Goal: Transaction & Acquisition: Book appointment/travel/reservation

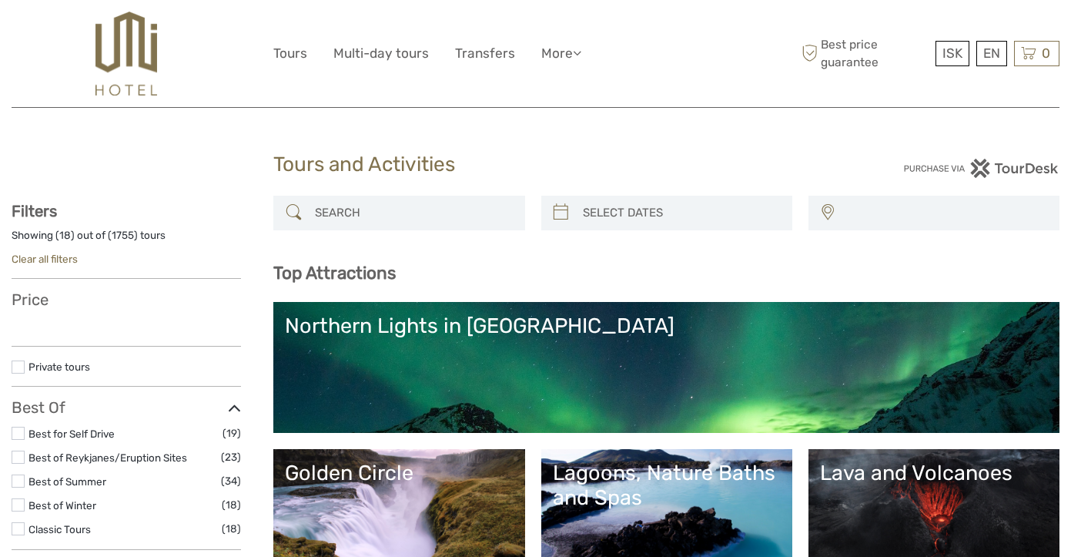
select select
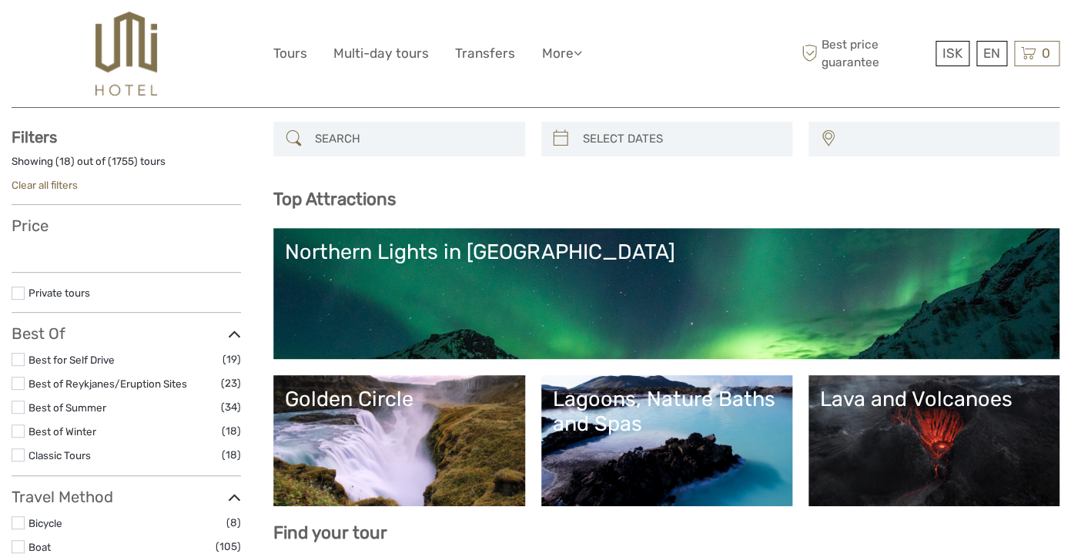
scroll to position [75, 0]
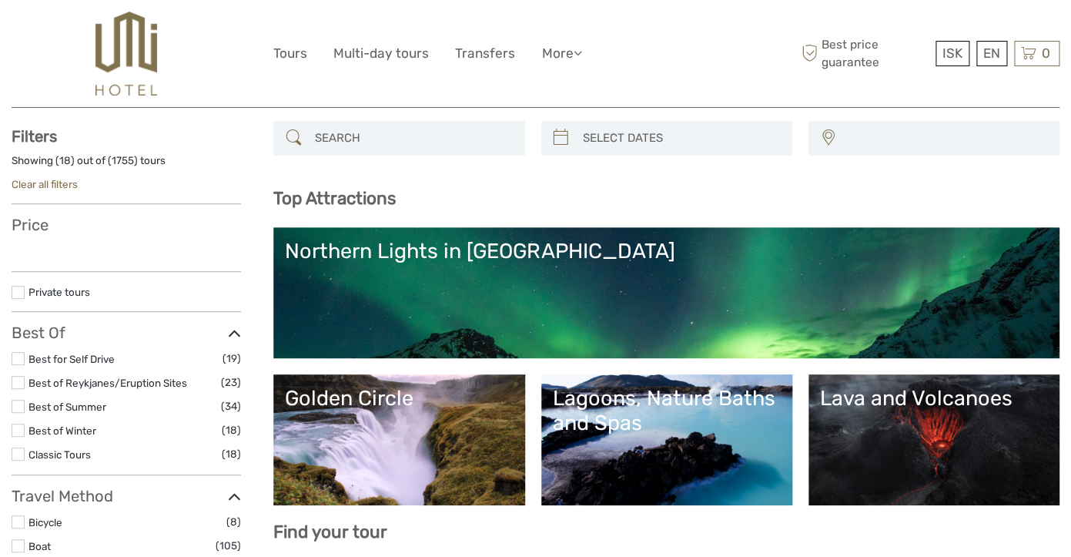
select select
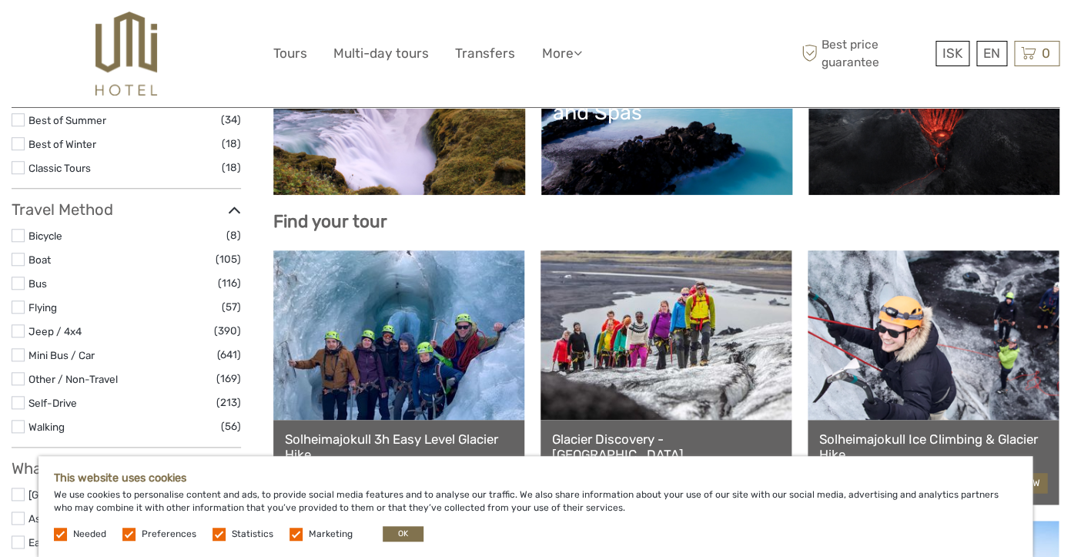
scroll to position [578, 0]
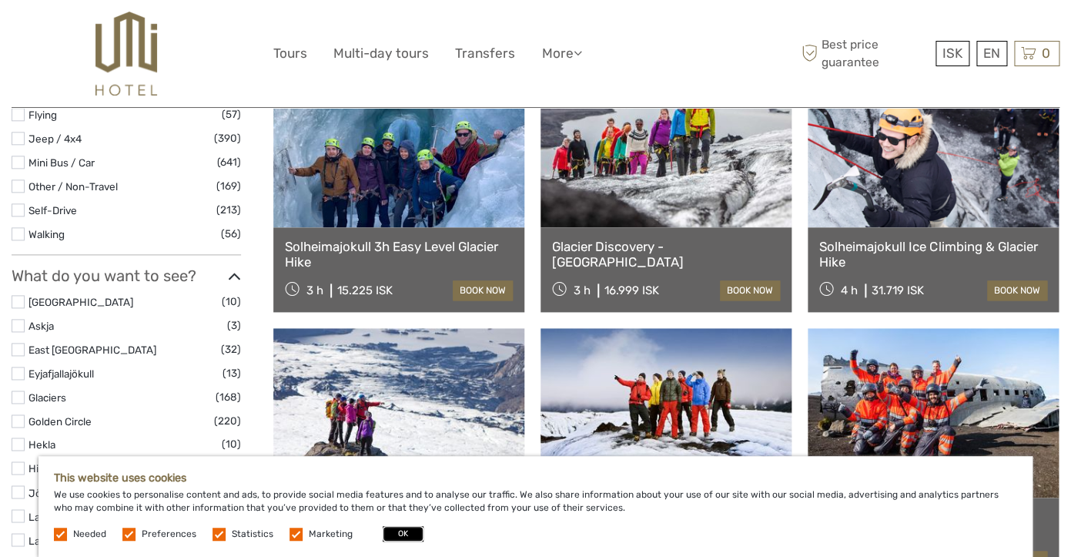
click at [388, 535] on button "OK" at bounding box center [403, 533] width 41 height 15
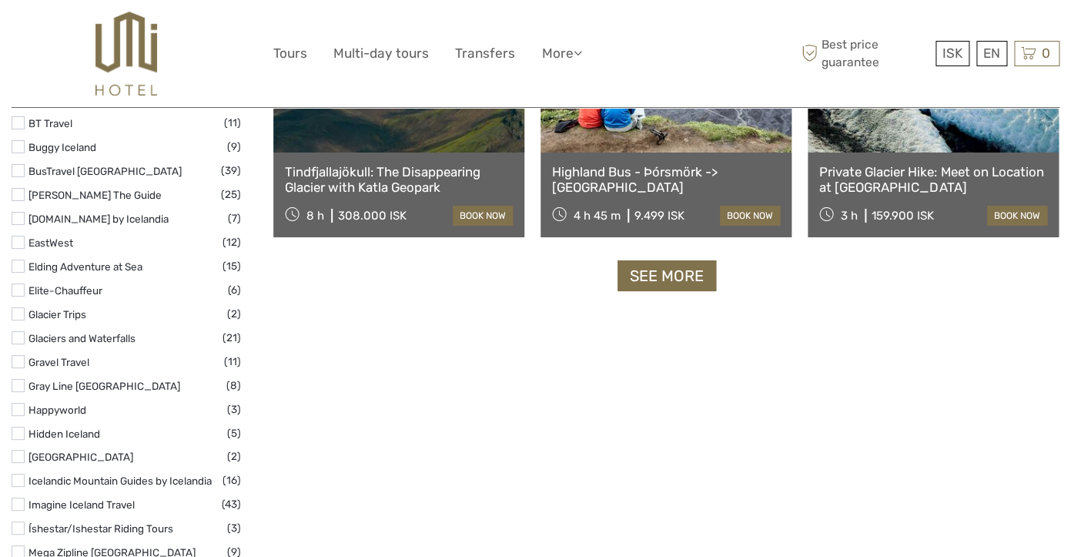
scroll to position [2038, 0]
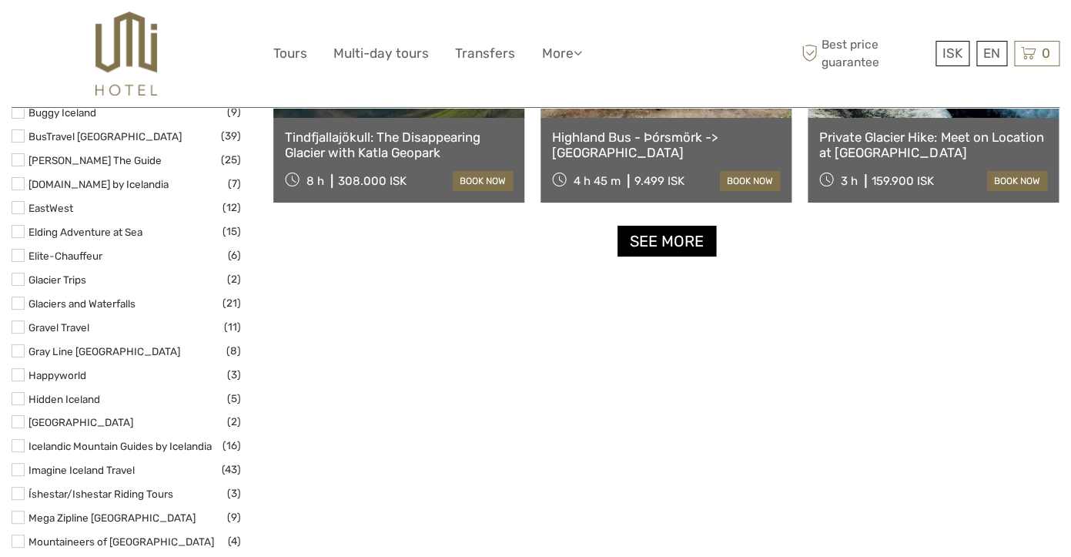
click at [675, 247] on link "See more" at bounding box center [667, 242] width 99 height 32
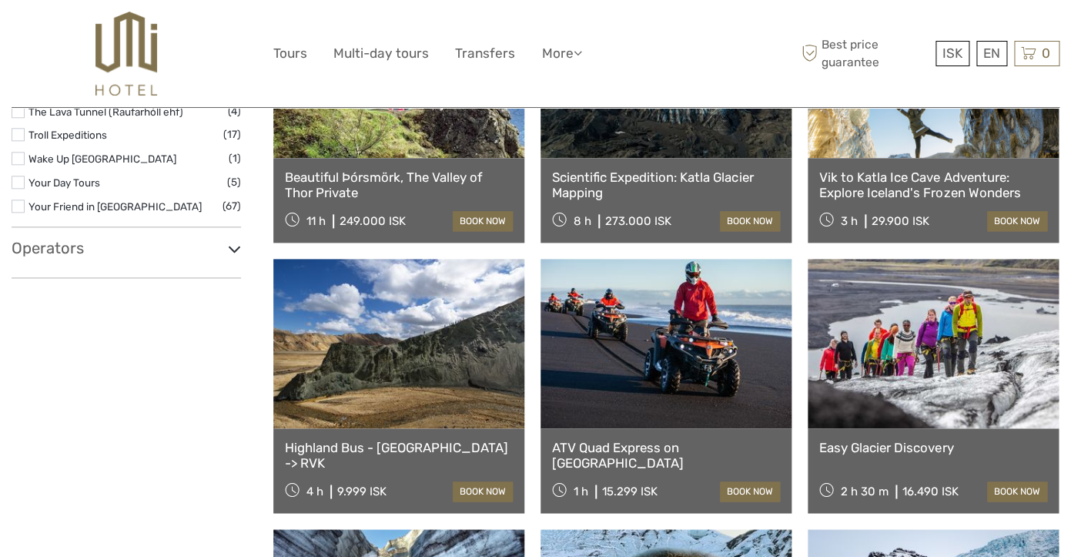
scroll to position [3012, 0]
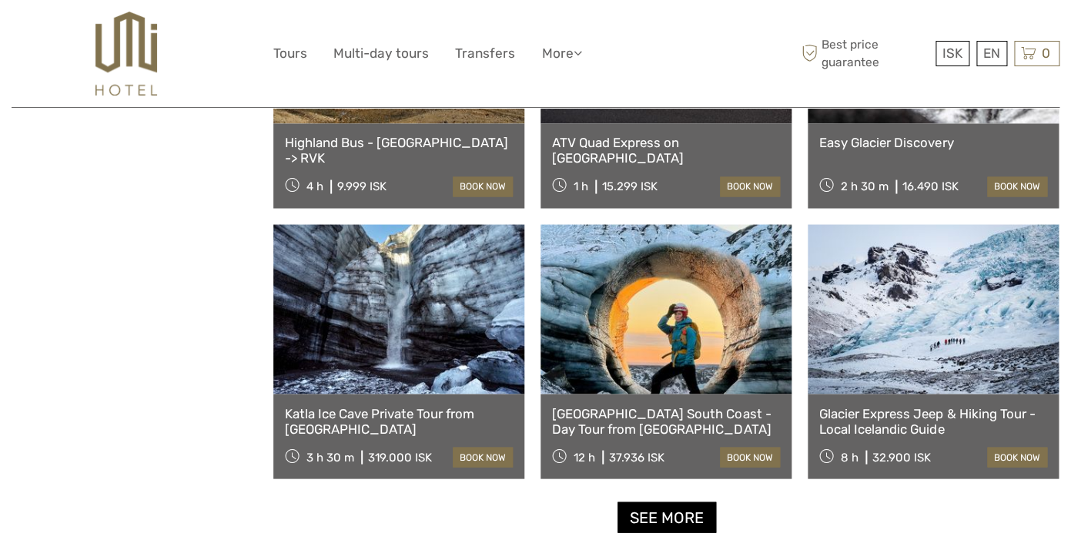
click at [675, 528] on link "See more" at bounding box center [667, 517] width 99 height 32
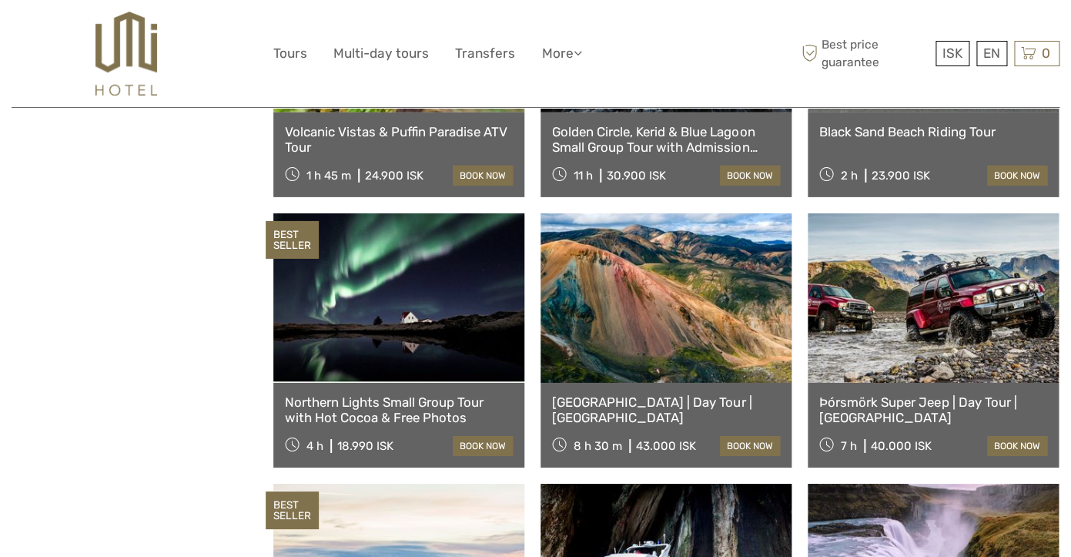
scroll to position [3594, 0]
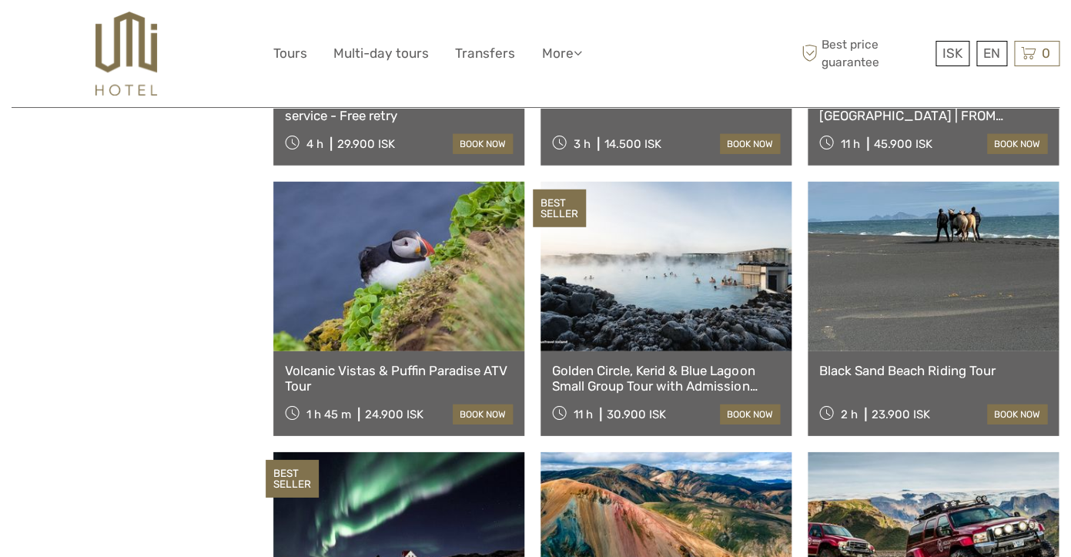
click at [440, 309] on link at bounding box center [398, 266] width 251 height 169
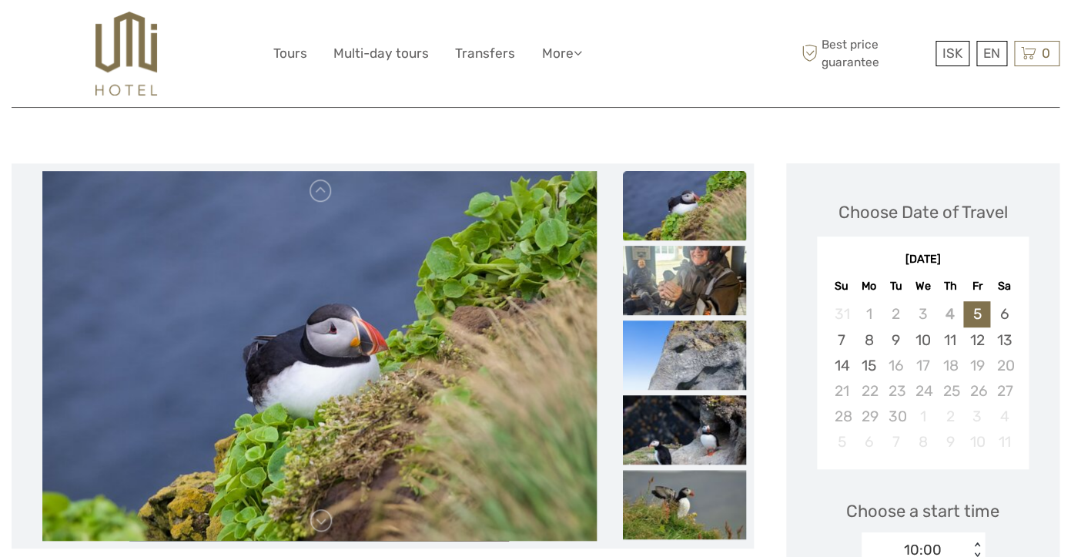
scroll to position [306, 0]
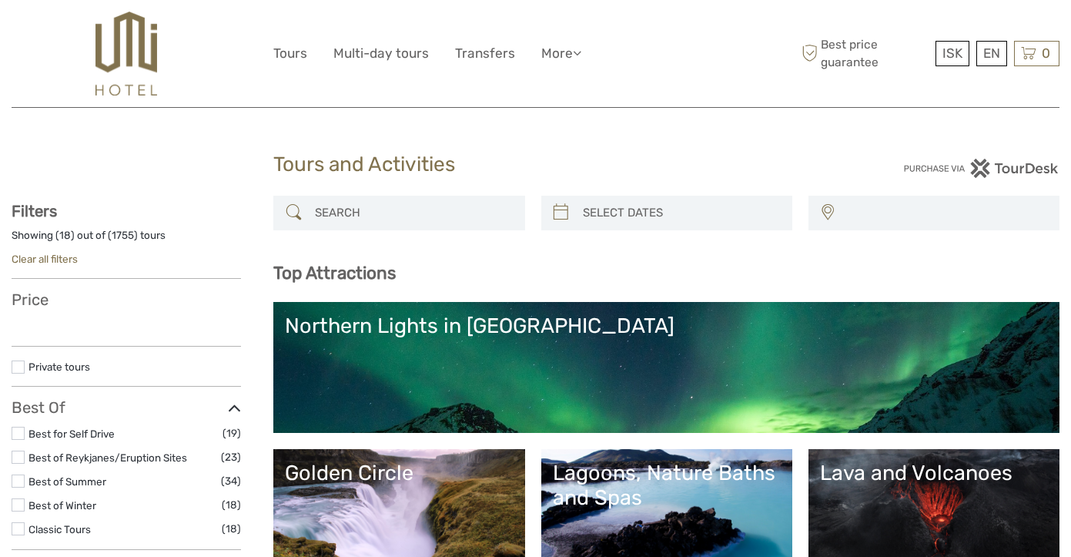
select select
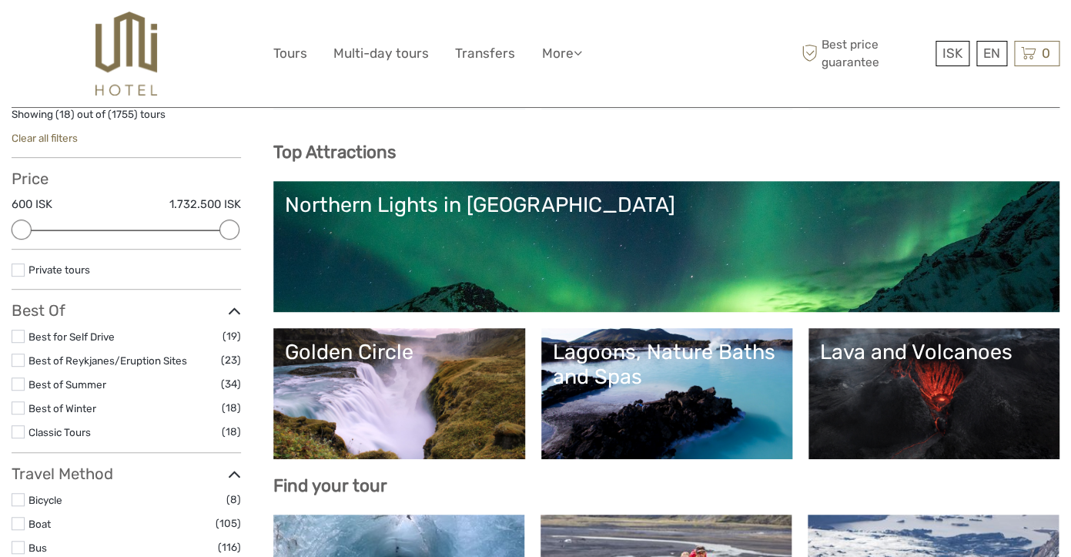
click at [23, 383] on label at bounding box center [18, 383] width 13 height 13
click at [0, 0] on input "checkbox" at bounding box center [0, 0] width 0 height 0
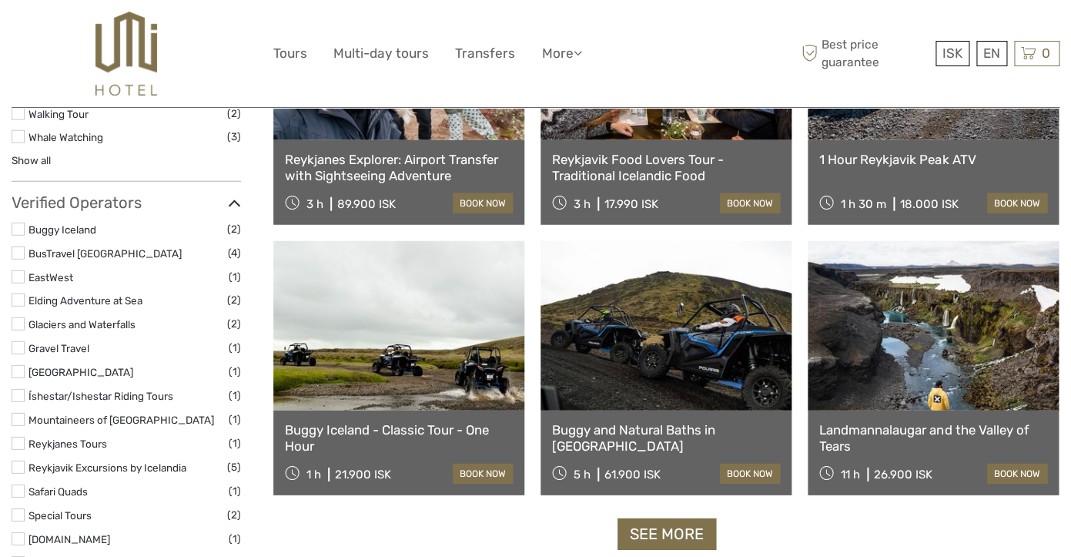
scroll to position [1559, 0]
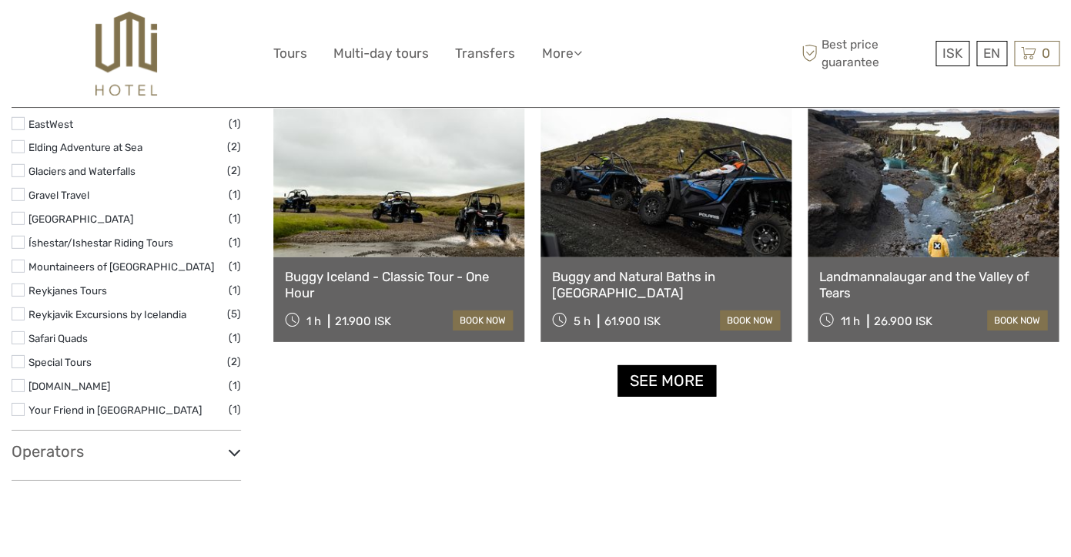
click at [681, 381] on link "See more" at bounding box center [667, 381] width 99 height 32
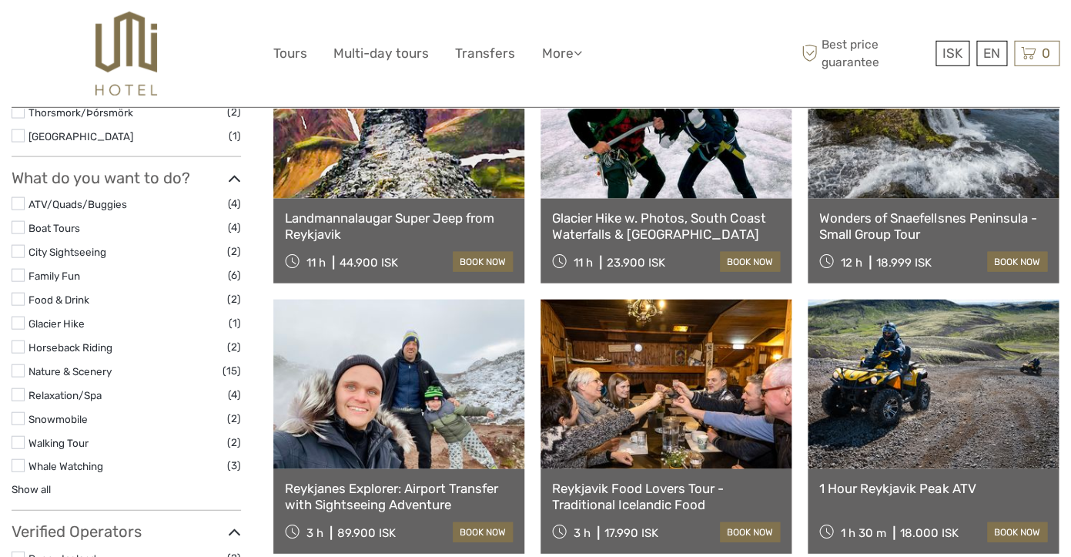
scroll to position [1171, 0]
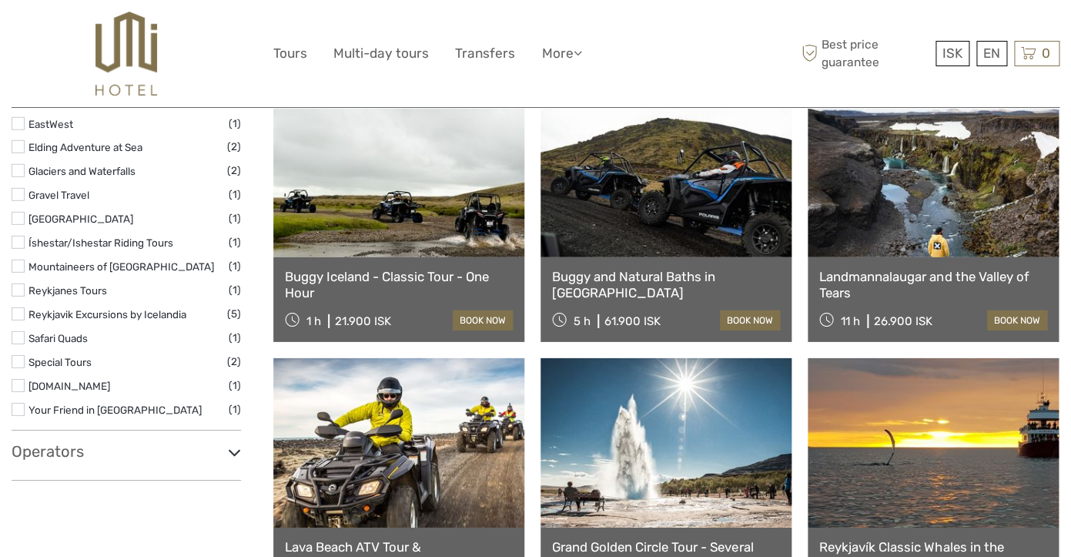
scroll to position [89, 0]
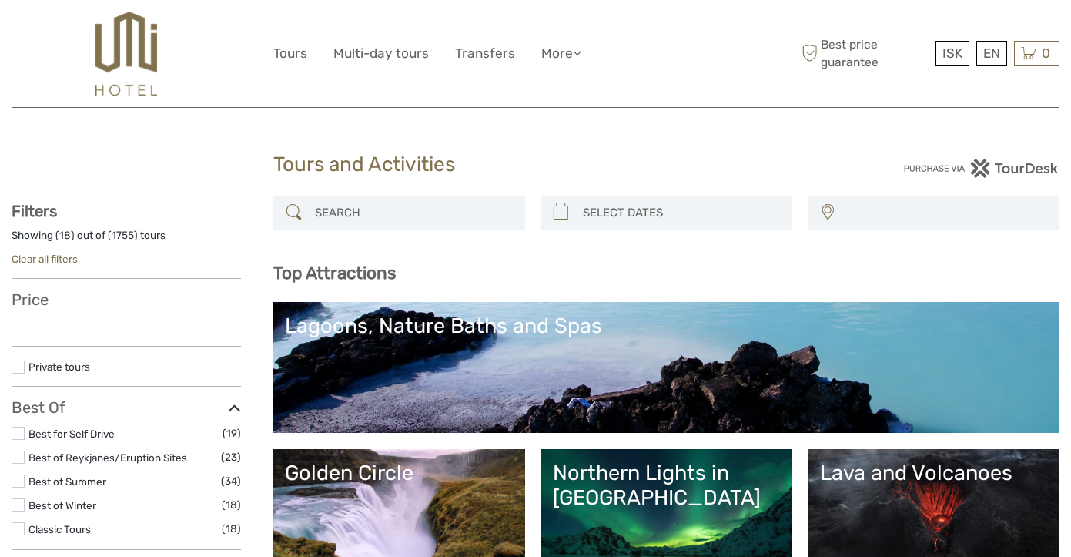
select select
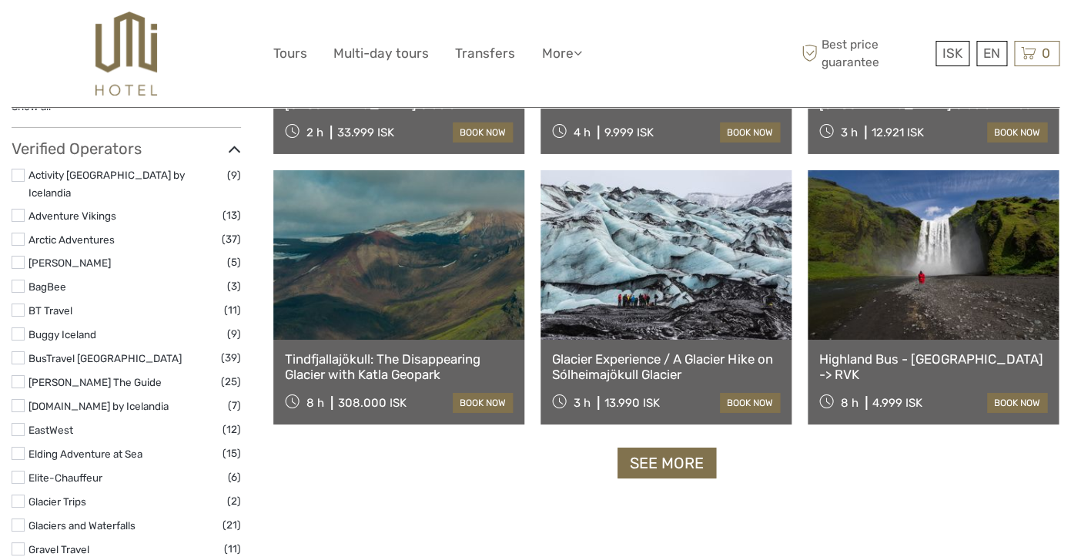
scroll to position [2004, 0]
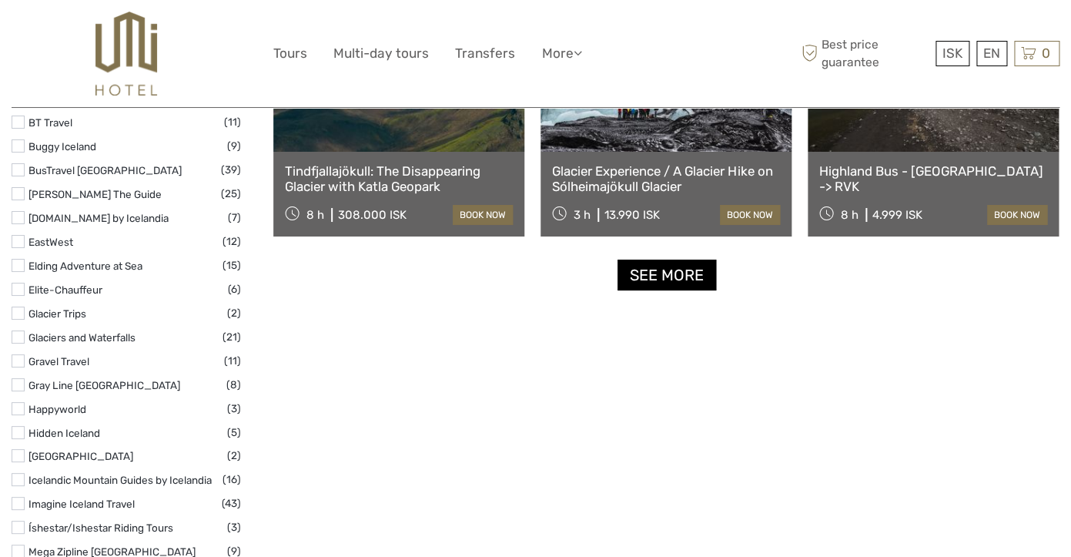
click at [664, 270] on link "See more" at bounding box center [667, 275] width 99 height 32
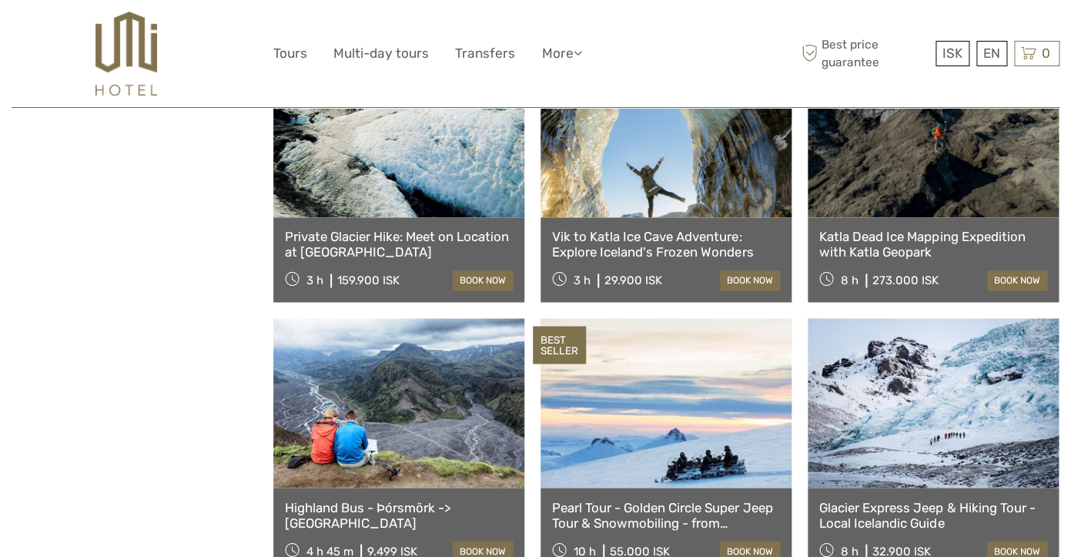
scroll to position [3159, 0]
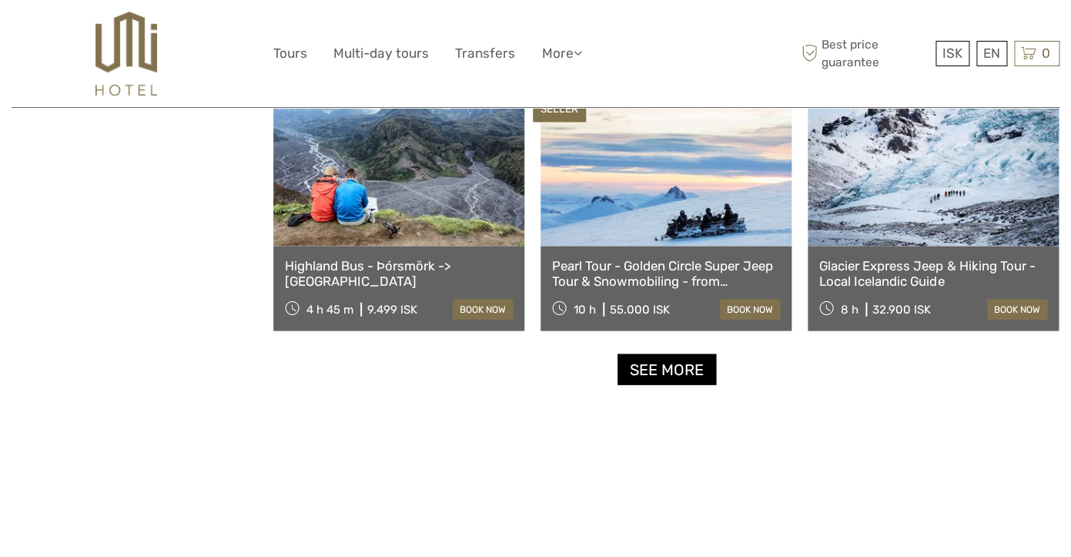
click at [651, 378] on link "See more" at bounding box center [667, 369] width 99 height 32
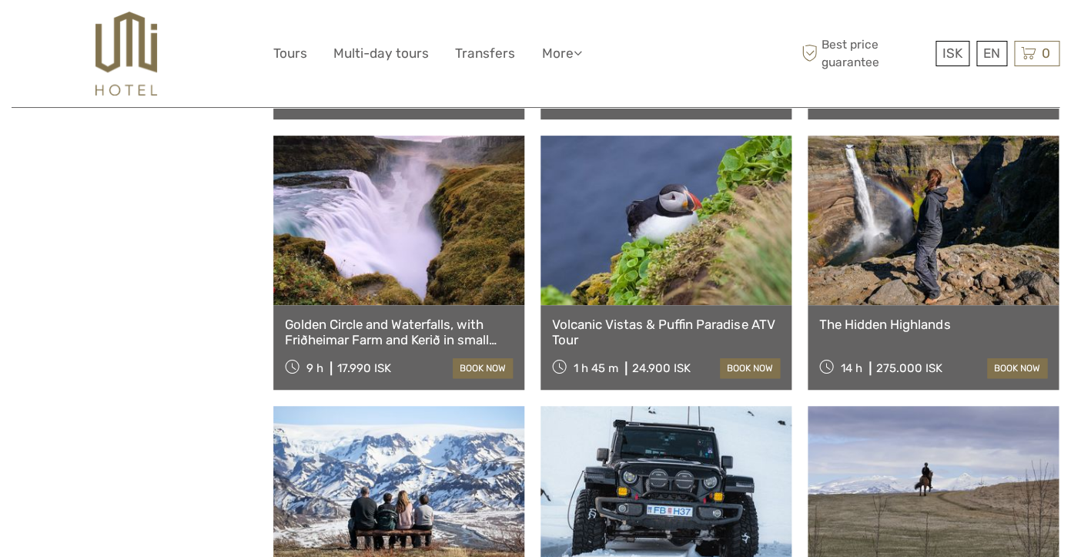
scroll to position [4448, 0]
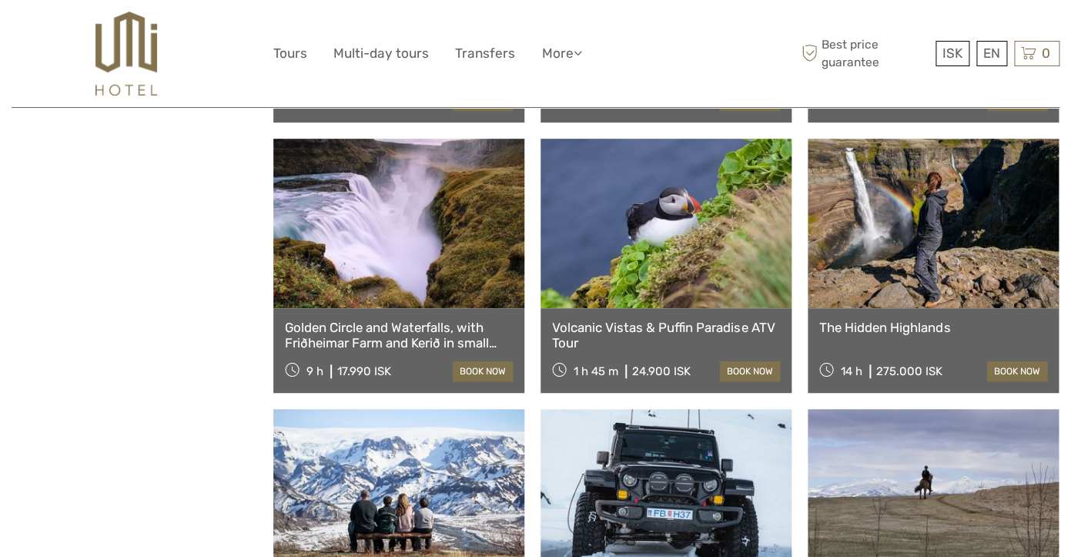
click at [646, 216] on link at bounding box center [666, 223] width 251 height 169
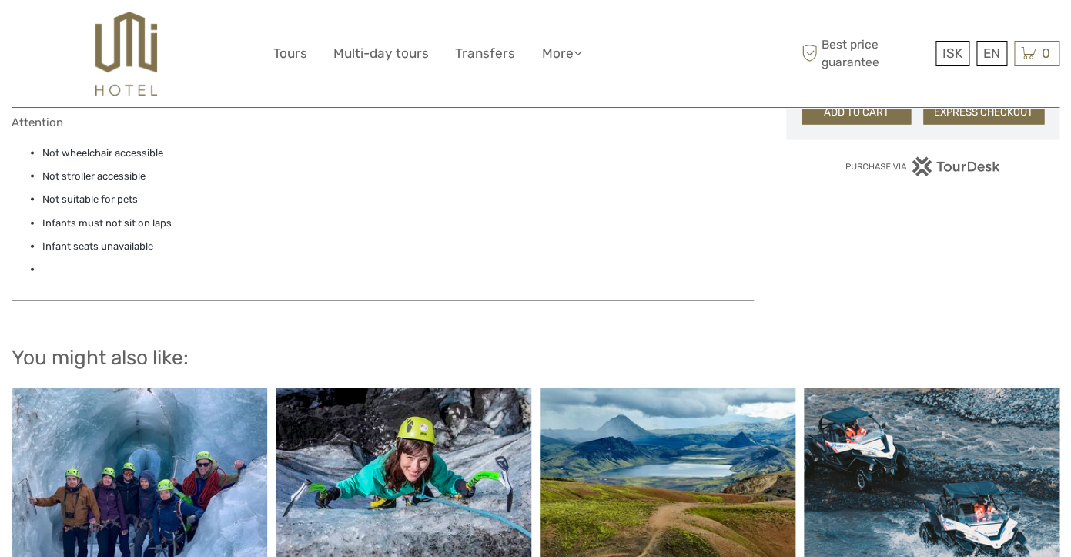
scroll to position [1351, 0]
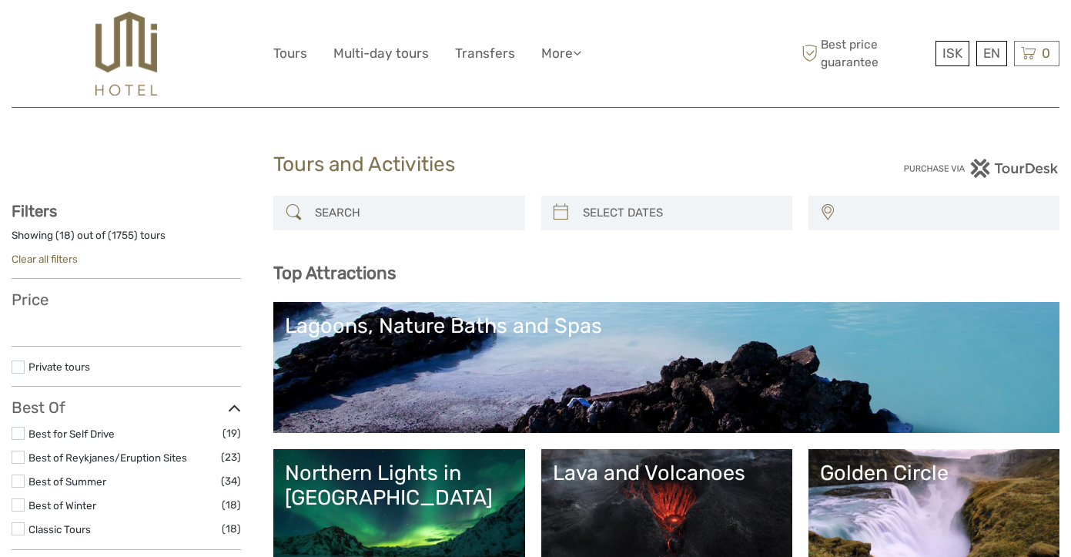
select select
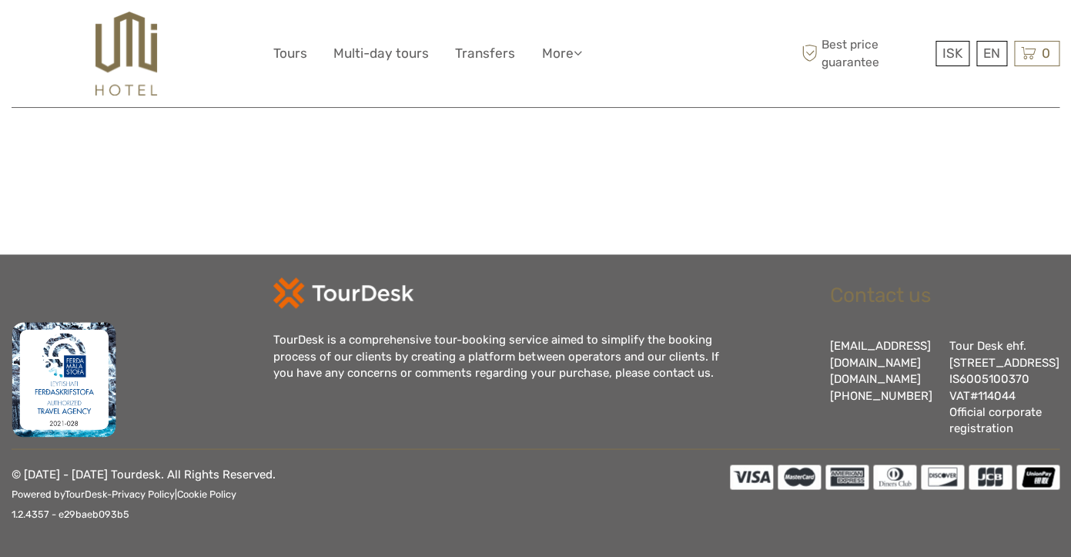
select select
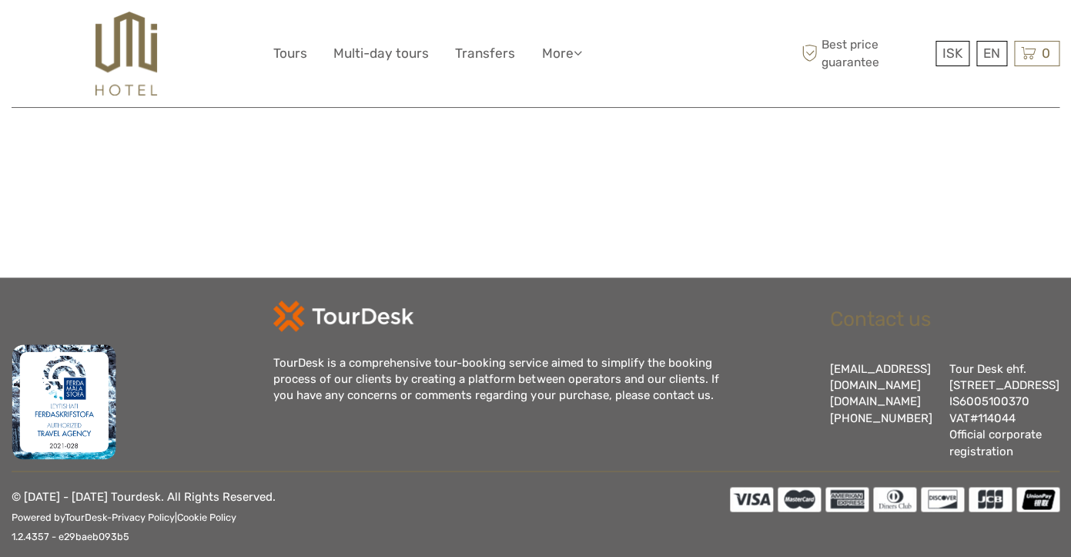
scroll to position [2913, 0]
